Goal: Find specific page/section: Find specific page/section

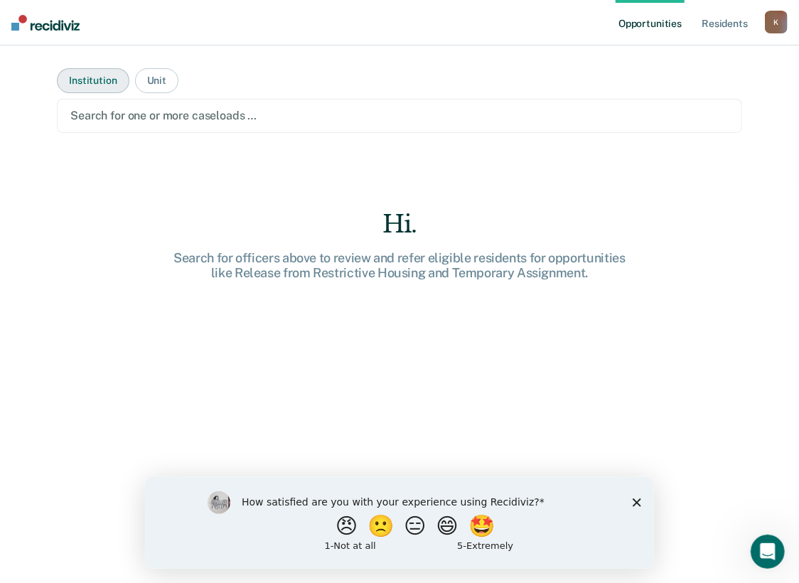
click at [72, 71] on button "Institution" at bounding box center [93, 80] width 72 height 25
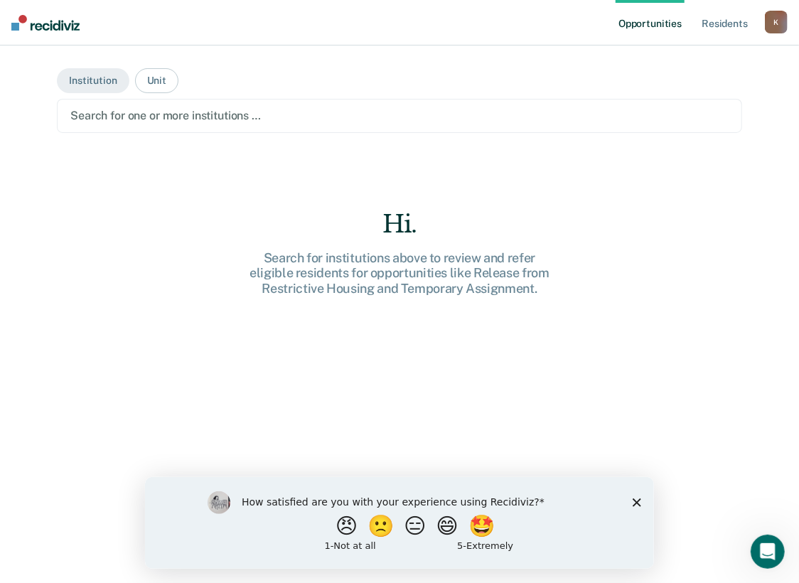
click at [634, 502] on icon "Close survey" at bounding box center [636, 501] width 9 height 9
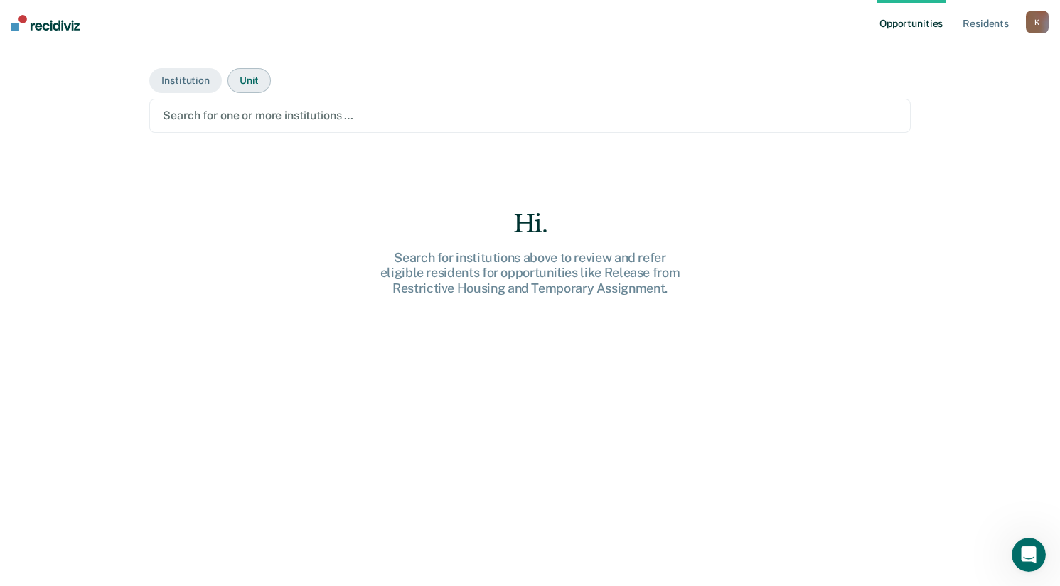
click at [238, 80] on button "Unit" at bounding box center [248, 80] width 43 height 25
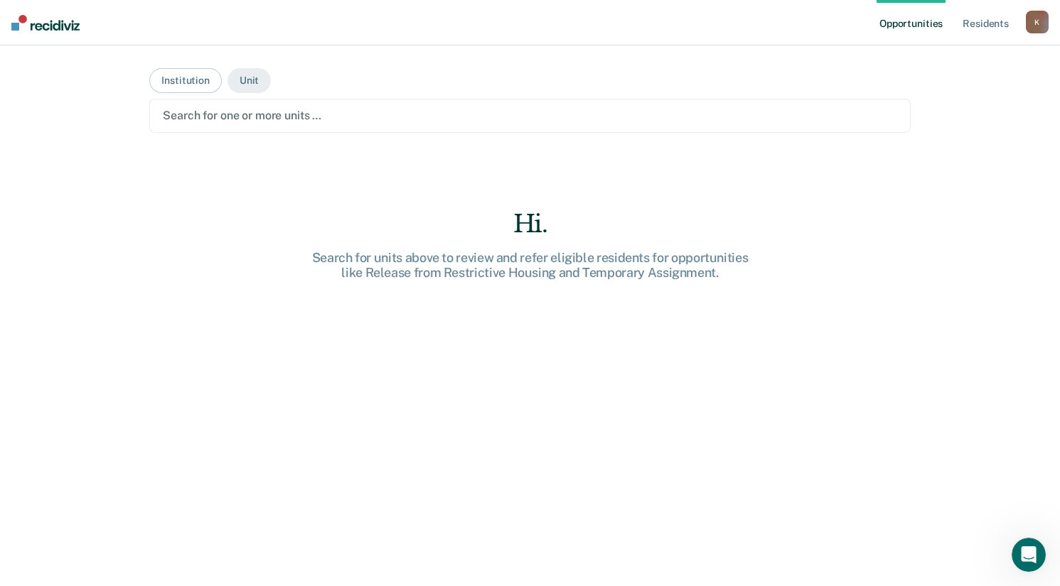
click at [809, 24] on div "K" at bounding box center [1037, 22] width 23 height 23
click at [809, 70] on link "How it works" at bounding box center [979, 76] width 114 height 12
click at [809, 33] on link "Resident s" at bounding box center [985, 22] width 52 height 45
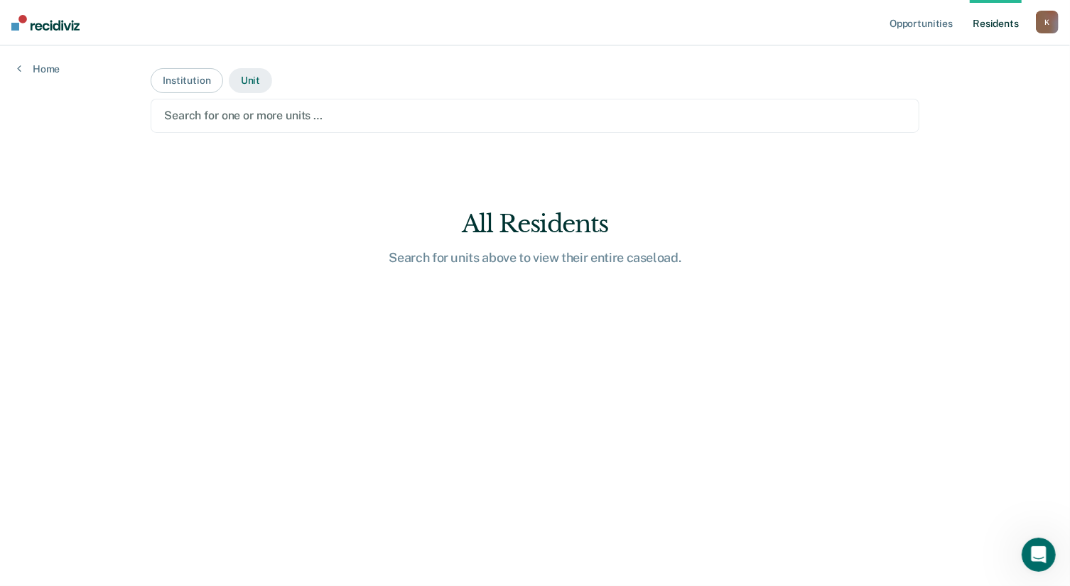
click at [241, 76] on button "Unit" at bounding box center [250, 80] width 43 height 25
